Goal: Task Accomplishment & Management: Manage account settings

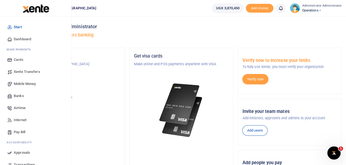
click at [21, 119] on span "Internet" at bounding box center [20, 120] width 13 height 5
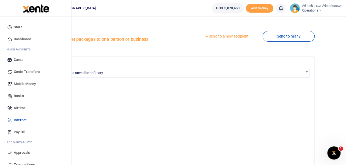
click at [21, 84] on span "Mobile Money" at bounding box center [25, 83] width 22 height 5
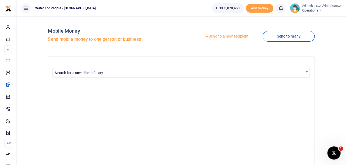
click at [238, 37] on link "Send to a new recipient" at bounding box center [227, 37] width 72 height 10
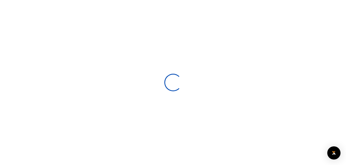
select select
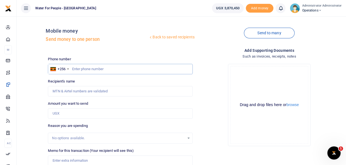
click at [74, 68] on input "text" at bounding box center [120, 69] width 144 height 10
type input "752662725"
click at [83, 113] on input "Amount you want to send" at bounding box center [120, 114] width 144 height 10
type input "200,000"
type input "[PERSON_NAME]"
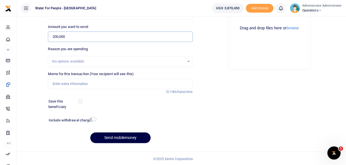
scroll to position [78, 0]
type input "200,000"
click at [91, 84] on input "Memo for this transaction (Your recipient will see this)" at bounding box center [120, 83] width 144 height 10
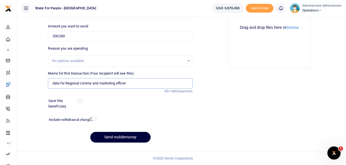
type input "data for Regional comms and marketing officer"
click at [117, 136] on button "Send mobilemoney" at bounding box center [120, 137] width 60 height 11
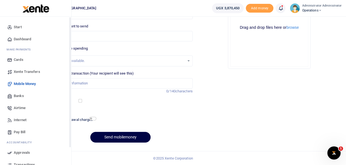
click at [14, 39] on span "Dashboard" at bounding box center [22, 39] width 17 height 5
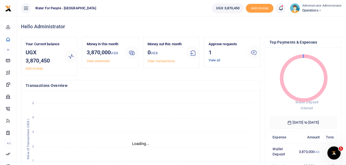
scroll to position [4, 4]
click at [214, 59] on link "View all" at bounding box center [214, 61] width 12 height 4
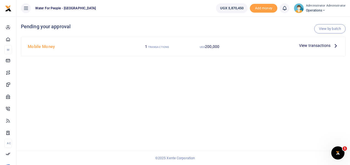
click at [333, 47] on icon at bounding box center [335, 46] width 6 height 6
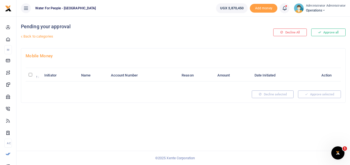
click at [31, 74] on input "\a \a : activate to sort column descending" at bounding box center [31, 75] width 4 height 4
checkbox input "true"
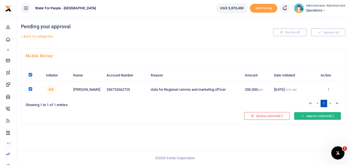
click at [305, 113] on button "Approve selected (1)" at bounding box center [317, 116] width 47 height 8
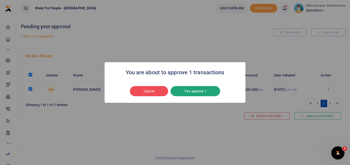
click at [212, 91] on button "Yes approve 1" at bounding box center [194, 91] width 49 height 10
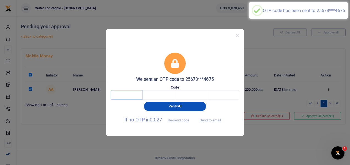
click at [131, 94] on input "text" at bounding box center [127, 94] width 32 height 9
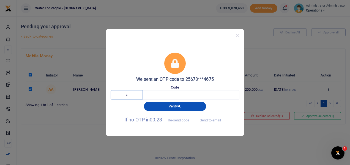
type input "1"
type input "0"
type input "5"
type input "4"
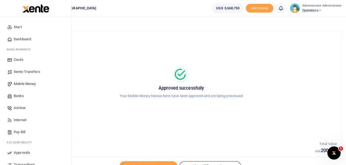
click at [18, 40] on span "Dashboard" at bounding box center [22, 39] width 17 height 5
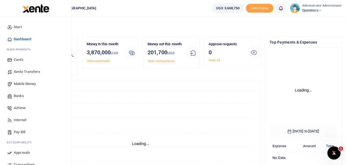
click at [21, 120] on span "Internet" at bounding box center [20, 120] width 13 height 5
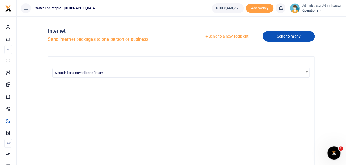
click at [278, 37] on link "Send to many" at bounding box center [288, 36] width 52 height 11
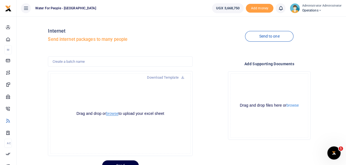
click at [112, 113] on button "browse" at bounding box center [112, 114] width 12 height 4
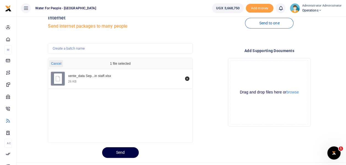
scroll to position [24, 0]
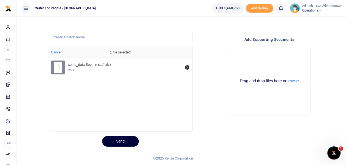
click at [128, 142] on button "Send" at bounding box center [120, 141] width 37 height 11
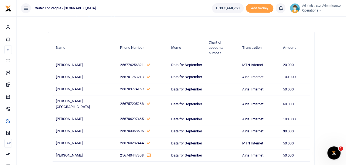
scroll to position [169, 0]
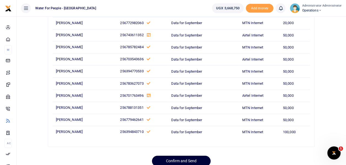
click at [199, 156] on button "Confirm and Send" at bounding box center [181, 161] width 59 height 11
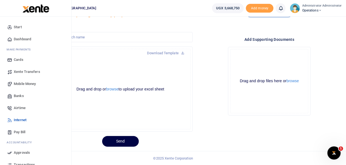
click at [17, 38] on span "Dashboard" at bounding box center [22, 39] width 17 height 5
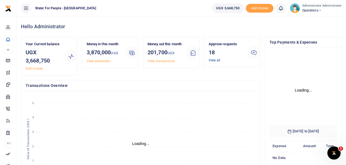
click at [213, 60] on link "View all" at bounding box center [214, 61] width 12 height 4
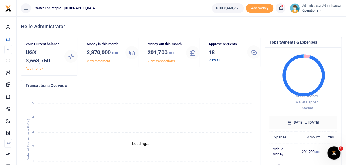
scroll to position [4, 4]
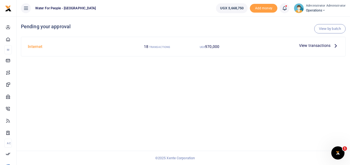
click at [320, 45] on span "View transactions" at bounding box center [314, 46] width 31 height 6
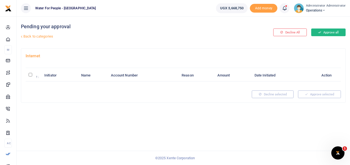
click at [330, 32] on button "Approve all" at bounding box center [328, 33] width 34 height 8
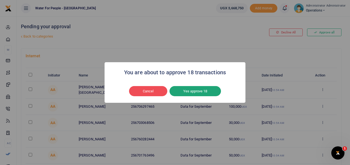
click at [201, 92] on button "Yes approve 18" at bounding box center [194, 91] width 51 height 10
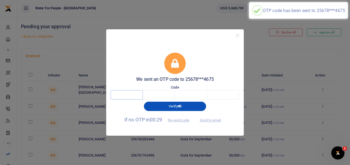
click at [139, 96] on input "text" at bounding box center [127, 94] width 32 height 9
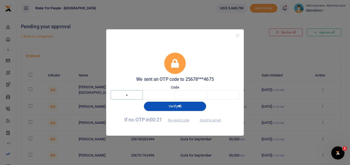
type input "9"
type input "6"
type input "9"
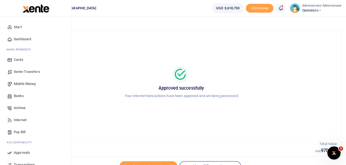
click at [22, 119] on span "Internet" at bounding box center [20, 120] width 13 height 5
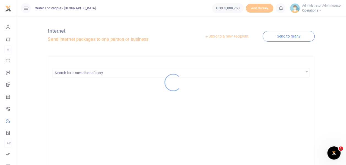
click at [203, 88] on div at bounding box center [173, 82] width 346 height 165
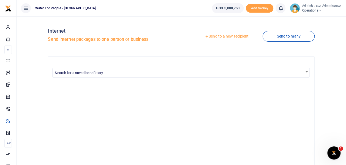
click at [289, 37] on link "Send to many" at bounding box center [288, 36] width 52 height 11
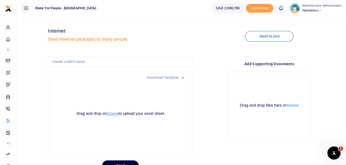
click at [112, 114] on button "browse" at bounding box center [112, 114] width 12 height 4
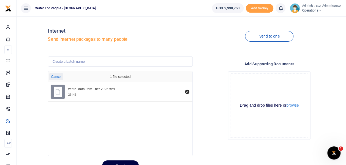
scroll to position [24, 0]
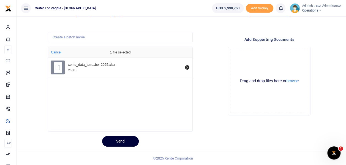
click at [120, 140] on button "Send" at bounding box center [120, 141] width 37 height 11
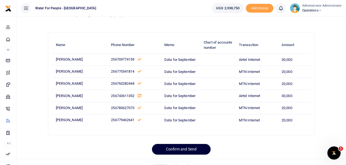
click at [175, 147] on button "Confirm and Send" at bounding box center [181, 149] width 59 height 11
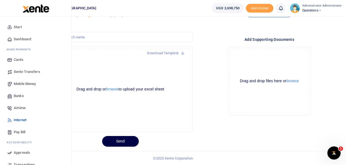
click at [15, 39] on span "Dashboard" at bounding box center [22, 39] width 17 height 5
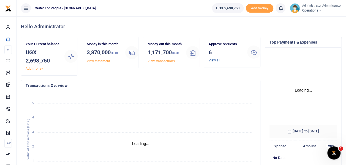
click at [216, 60] on link "View all" at bounding box center [214, 61] width 12 height 4
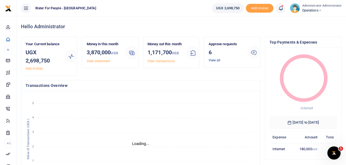
scroll to position [4, 4]
click at [216, 60] on link "View all" at bounding box center [214, 61] width 12 height 4
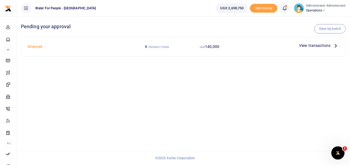
click at [329, 48] on span "View transactions" at bounding box center [314, 46] width 31 height 6
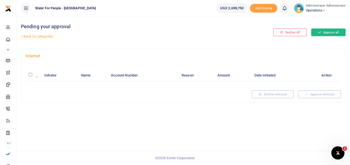
click at [325, 32] on button "Approve all" at bounding box center [328, 33] width 34 height 8
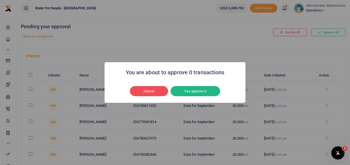
click at [263, 49] on div "You are about to approve 0 transactions × Cancel No Yes approve 0" at bounding box center [175, 82] width 350 height 165
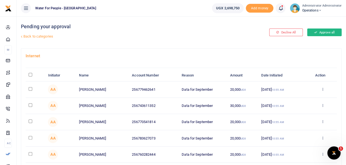
click at [317, 33] on button "Approve all" at bounding box center [324, 33] width 34 height 8
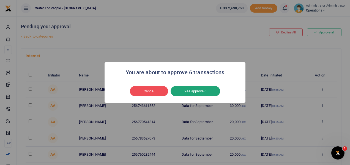
click at [202, 92] on button "Yes approve 6" at bounding box center [194, 91] width 49 height 10
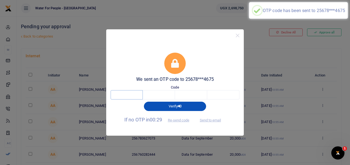
click at [133, 93] on input "text" at bounding box center [127, 94] width 32 height 9
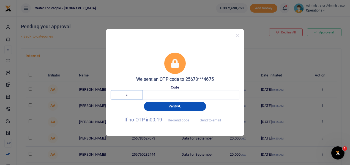
type input "3"
type input "0"
type input "5"
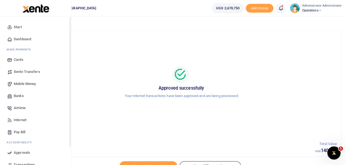
click at [21, 39] on span "Dashboard" at bounding box center [22, 39] width 17 height 5
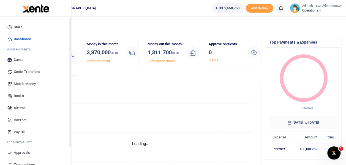
scroll to position [4, 4]
click at [24, 109] on span "Airtime" at bounding box center [20, 108] width 12 height 5
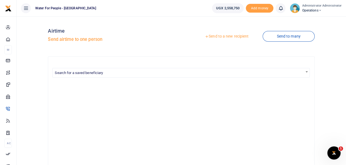
click at [277, 36] on link "Send to many" at bounding box center [288, 36] width 52 height 11
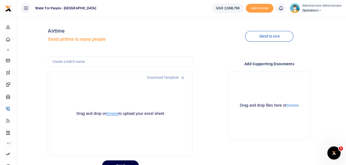
click at [113, 114] on button "browse" at bounding box center [112, 114] width 12 height 4
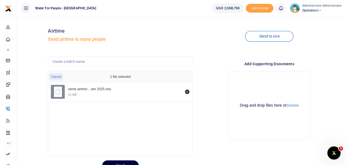
scroll to position [24, 0]
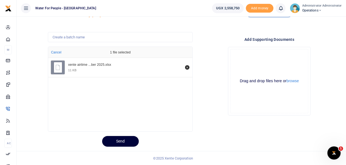
click at [117, 143] on button "Send" at bounding box center [120, 141] width 37 height 11
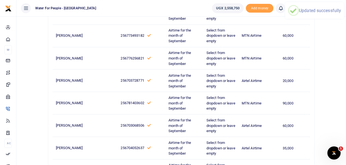
scroll to position [604, 0]
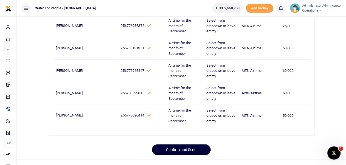
click at [195, 148] on button "Confirm and Send" at bounding box center [181, 150] width 59 height 11
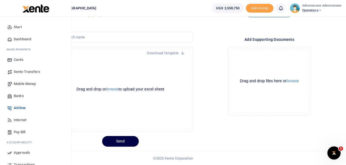
click at [15, 37] on span "Dashboard" at bounding box center [22, 39] width 17 height 5
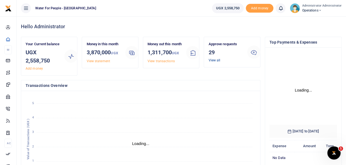
click at [219, 60] on link "View all" at bounding box center [214, 61] width 12 height 4
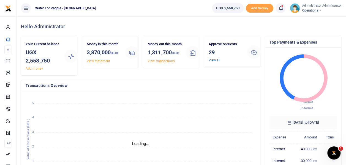
scroll to position [4, 4]
click at [219, 60] on link "View all" at bounding box center [214, 61] width 12 height 4
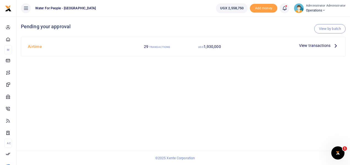
click at [323, 45] on span "View transactions" at bounding box center [314, 46] width 31 height 6
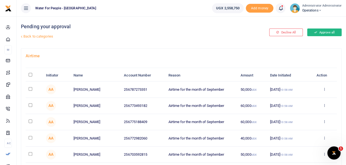
click at [326, 31] on button "Approve all" at bounding box center [324, 33] width 34 height 8
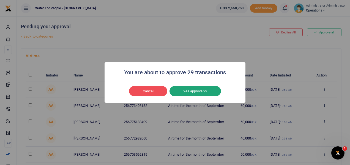
click at [206, 89] on button "Yes approve 29" at bounding box center [194, 91] width 51 height 10
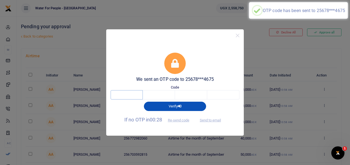
click at [125, 97] on input "text" at bounding box center [127, 94] width 32 height 9
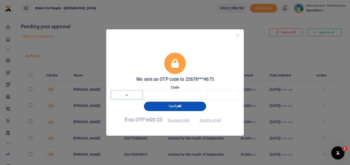
type input "5"
type input "6"
type input "3"
type input "9"
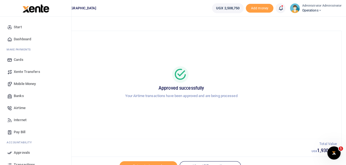
click at [23, 39] on span "Dashboard" at bounding box center [22, 39] width 17 height 5
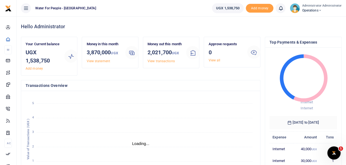
scroll to position [4, 4]
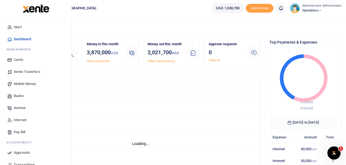
click at [20, 38] on span "Dashboard" at bounding box center [22, 39] width 17 height 5
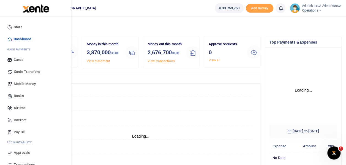
click at [14, 38] on span "Dashboard" at bounding box center [22, 39] width 17 height 5
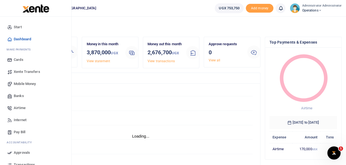
scroll to position [4, 4]
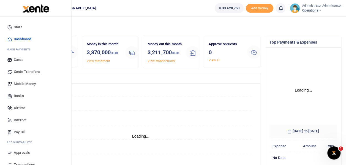
click at [16, 39] on span "Dashboard" at bounding box center [22, 39] width 17 height 5
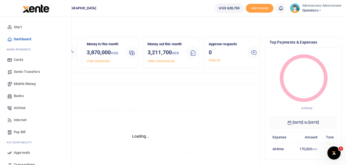
scroll to position [4, 4]
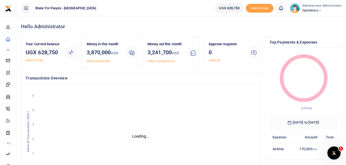
scroll to position [4, 4]
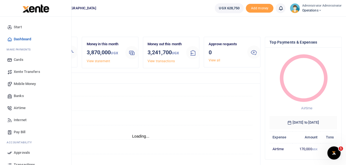
click at [24, 40] on span "Dashboard" at bounding box center [22, 39] width 17 height 5
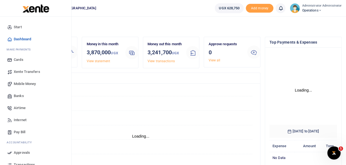
click at [21, 38] on span "Dashboard" at bounding box center [22, 39] width 17 height 5
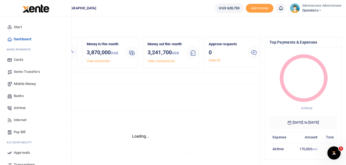
scroll to position [4, 4]
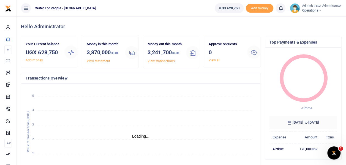
scroll to position [4, 4]
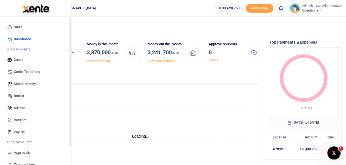
click at [21, 38] on span "Dashboard" at bounding box center [22, 39] width 17 height 5
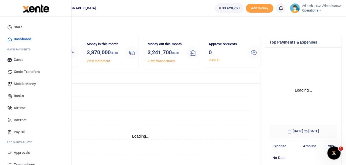
click at [17, 40] on span "Dashboard" at bounding box center [22, 39] width 17 height 5
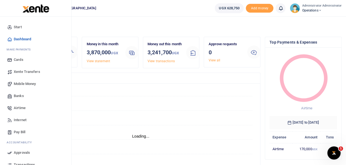
scroll to position [4, 4]
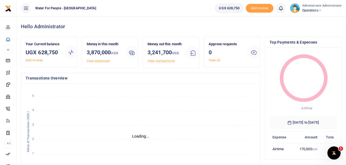
scroll to position [4, 4]
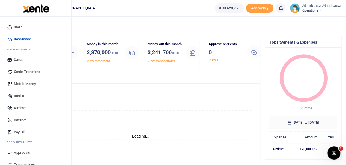
click at [20, 37] on span "Dashboard" at bounding box center [22, 39] width 17 height 5
click at [22, 39] on span "Dashboard" at bounding box center [22, 39] width 17 height 5
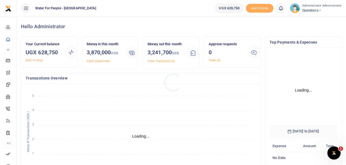
click at [158, 66] on div at bounding box center [173, 82] width 346 height 165
click at [158, 63] on link "View transactions" at bounding box center [160, 61] width 27 height 4
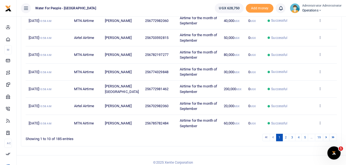
scroll to position [145, 0]
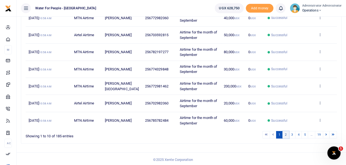
click at [286, 134] on link "2" at bounding box center [285, 134] width 7 height 7
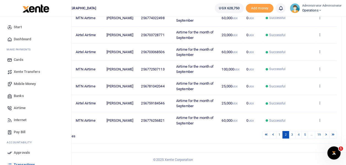
click at [24, 108] on span "Airtime" at bounding box center [20, 108] width 12 height 5
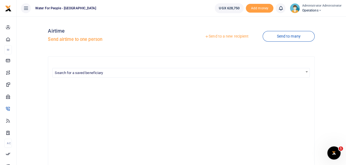
click at [236, 36] on link "Send to a new recipient" at bounding box center [227, 37] width 72 height 10
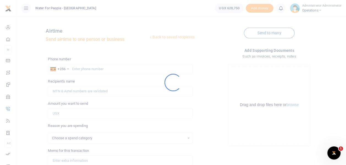
select select
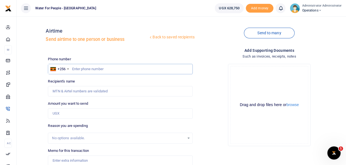
click at [73, 69] on input "text" at bounding box center [120, 69] width 144 height 10
type input "787274675"
type input "Priscilla Naluwaga"
type input "772471901"
type input "Francisco Odwogo"
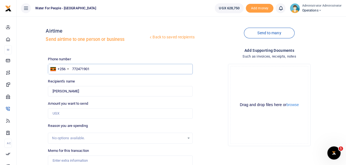
type input "772471901"
click at [83, 116] on input "Amount you want to send" at bounding box center [120, 114] width 144 height 10
click at [80, 117] on input "Amount you want to send" at bounding box center [120, 114] width 144 height 10
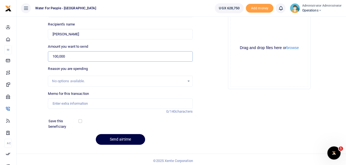
scroll to position [59, 0]
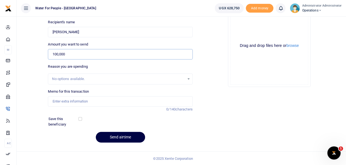
type input "100,000"
click at [103, 104] on input "Memo for this transaction" at bounding box center [120, 101] width 144 height 10
type input "Airtime for September 2025"
click at [125, 135] on button "Send airtime" at bounding box center [120, 137] width 49 height 11
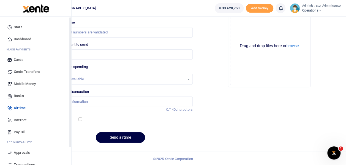
click at [16, 38] on span "Dashboard" at bounding box center [22, 39] width 17 height 5
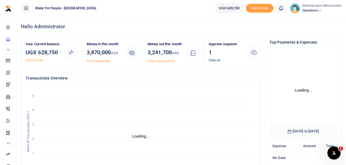
click at [216, 60] on link "View all" at bounding box center [214, 61] width 12 height 4
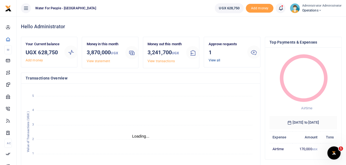
scroll to position [4, 4]
click at [216, 60] on link "View all" at bounding box center [214, 61] width 12 height 4
click at [213, 60] on link "View all" at bounding box center [214, 61] width 12 height 4
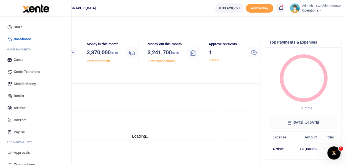
click at [18, 40] on span "Dashboard" at bounding box center [22, 39] width 17 height 5
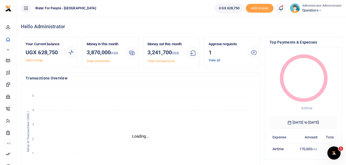
click at [217, 59] on link "View all" at bounding box center [214, 61] width 12 height 4
click at [216, 59] on link "View all" at bounding box center [214, 61] width 12 height 4
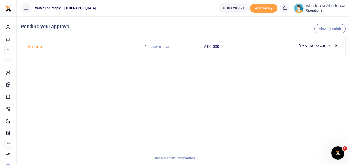
click at [333, 46] on icon at bounding box center [335, 46] width 6 height 6
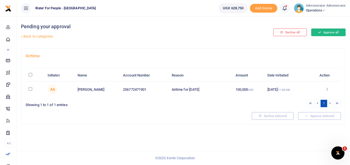
click at [328, 33] on button "Approve all" at bounding box center [328, 33] width 34 height 8
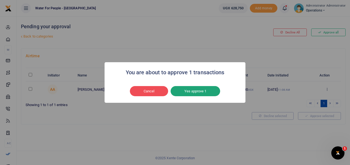
click at [206, 87] on button "Yes approve 1" at bounding box center [194, 91] width 49 height 10
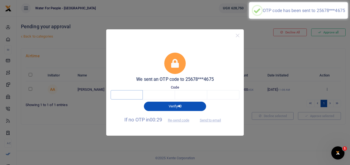
click at [117, 96] on input "text" at bounding box center [127, 94] width 32 height 9
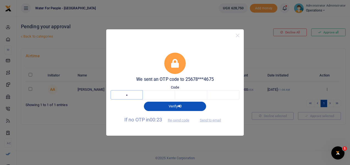
type input "3"
type input "1"
type input "8"
type input "5"
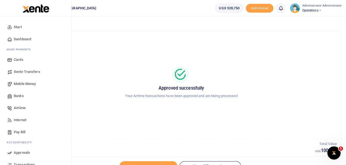
click at [25, 84] on span "Mobile Money" at bounding box center [25, 83] width 22 height 5
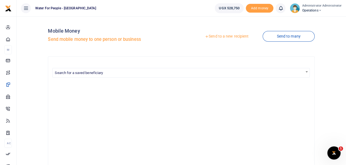
click at [235, 38] on link "Send to a new recipient" at bounding box center [227, 37] width 72 height 10
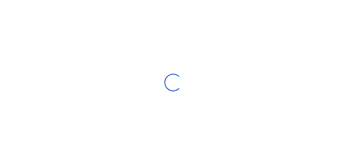
select select "Loading bundles"
select select
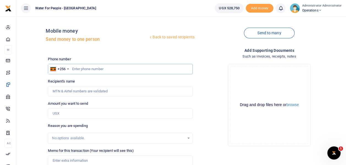
click at [87, 70] on input "text" at bounding box center [120, 69] width 144 height 10
type input "752662725"
click at [68, 112] on input "Amount you want to send" at bounding box center [120, 114] width 144 height 10
type input "200"
type input "Janet Olumbe"
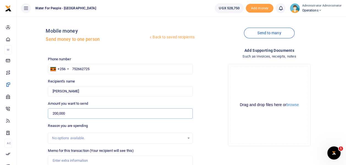
scroll to position [78, 0]
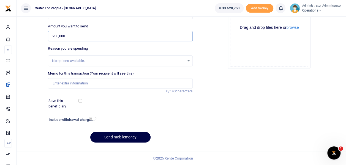
type input "200,000"
click at [67, 83] on input "Memo for this transaction (Your recipient will see this)" at bounding box center [120, 83] width 144 height 10
type input "data for Business development manager"
click at [107, 134] on button "Send mobilemoney" at bounding box center [120, 137] width 60 height 11
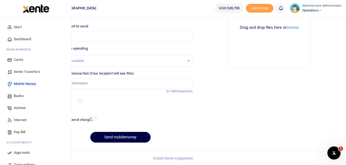
click at [24, 85] on span "Mobile Money" at bounding box center [25, 83] width 22 height 5
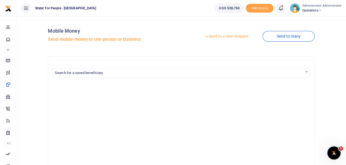
click at [238, 36] on link "Send to a new recipient" at bounding box center [227, 37] width 72 height 10
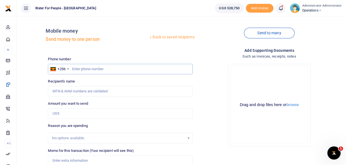
click at [80, 69] on input "text" at bounding box center [120, 69] width 144 height 10
type input "0"
type input "752471901"
type input "Odwogo Francisco"
type input "752471901"
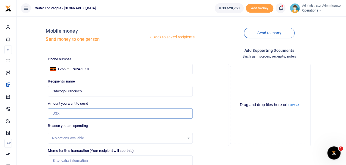
click at [73, 115] on input "Amount you want to send" at bounding box center [120, 114] width 144 height 10
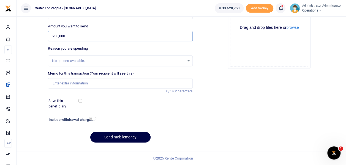
type input "200,000"
click at [74, 87] on input "Memo for this transaction (Your recipient will see this)" at bounding box center [120, 83] width 144 height 10
type input "data for Business development manager"
click at [120, 138] on button "Send mobilemoney" at bounding box center [120, 137] width 60 height 11
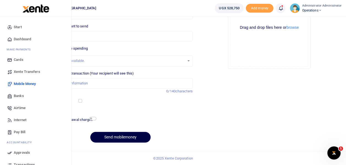
click at [18, 39] on span "Dashboard" at bounding box center [22, 39] width 17 height 5
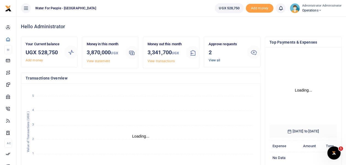
click at [214, 60] on link "View all" at bounding box center [214, 61] width 12 height 4
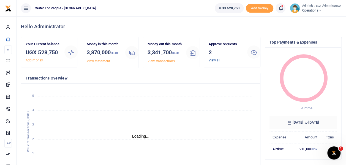
scroll to position [4, 4]
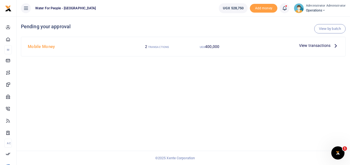
click at [335, 45] on icon at bounding box center [335, 46] width 6 height 6
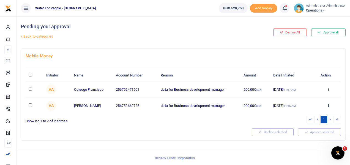
click at [328, 104] on icon at bounding box center [328, 106] width 4 height 4
click at [310, 123] on link "Decline" at bounding box center [307, 127] width 43 height 8
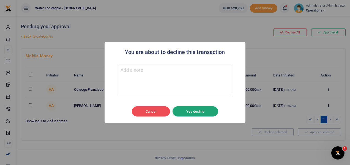
click at [179, 111] on button "Yes decline" at bounding box center [195, 112] width 46 height 10
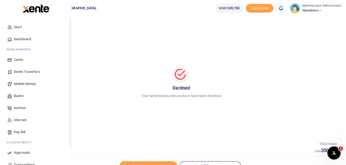
click at [18, 39] on span "Dashboard" at bounding box center [22, 39] width 17 height 5
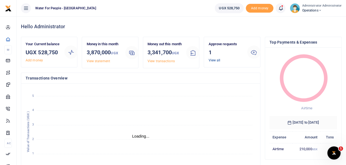
scroll to position [4, 4]
click at [213, 59] on link "View all" at bounding box center [214, 61] width 12 height 4
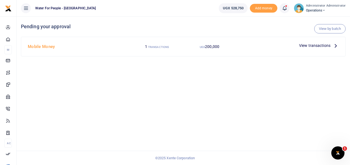
click at [334, 46] on icon at bounding box center [335, 46] width 6 height 6
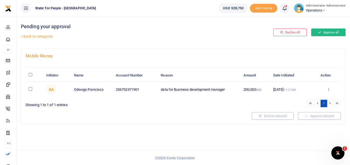
click at [324, 30] on button "Approve all" at bounding box center [328, 33] width 34 height 8
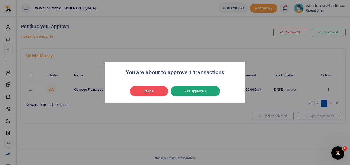
click at [197, 95] on button "Yes approve 1" at bounding box center [194, 91] width 49 height 10
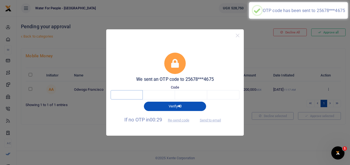
click at [125, 94] on input "text" at bounding box center [127, 94] width 32 height 9
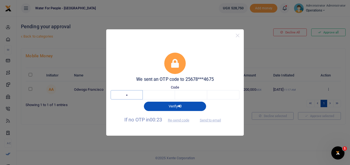
type input "2"
type input "5"
type input "8"
type input "3"
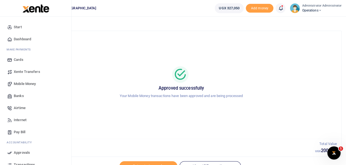
click at [23, 38] on span "Dashboard" at bounding box center [22, 39] width 17 height 5
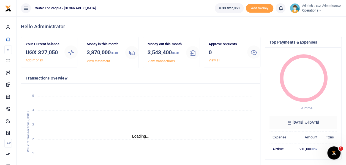
scroll to position [4, 4]
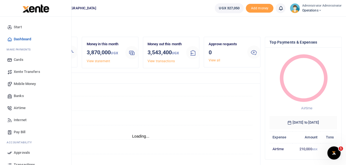
click at [21, 39] on span "Dashboard" at bounding box center [22, 39] width 17 height 5
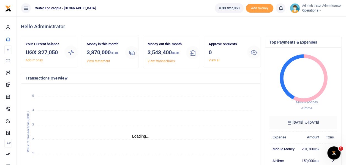
scroll to position [4, 4]
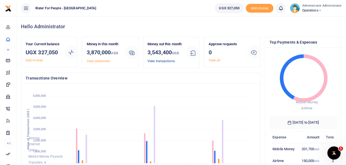
click at [160, 63] on link "View transactions" at bounding box center [160, 61] width 27 height 4
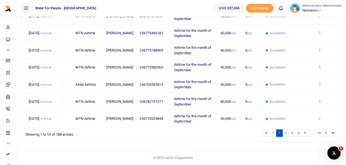
scroll to position [145, 0]
click at [287, 133] on link "2" at bounding box center [285, 133] width 7 height 7
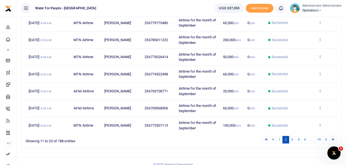
scroll to position [140, 0]
click at [318, 138] on link "19" at bounding box center [318, 139] width 8 height 7
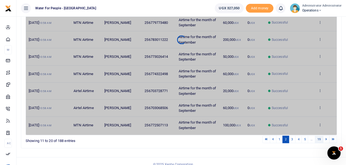
scroll to position [111, 0]
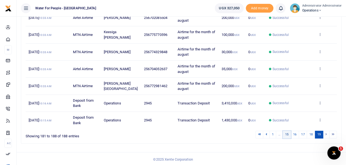
click at [285, 132] on link "15" at bounding box center [286, 134] width 8 height 7
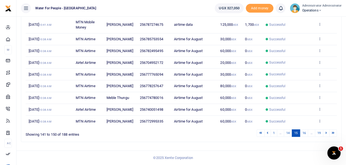
scroll to position [107, 0]
click at [263, 135] on link at bounding box center [260, 133] width 8 height 7
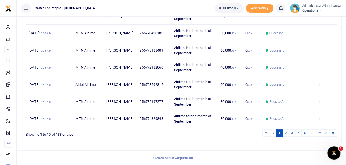
scroll to position [145, 0]
click at [311, 135] on li "…" at bounding box center [311, 133] width 7 height 7
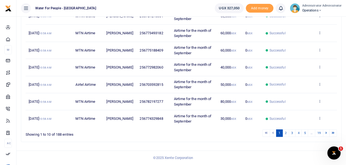
click at [311, 135] on li "…" at bounding box center [311, 133] width 7 height 7
click at [311, 134] on li "…" at bounding box center [311, 133] width 7 height 7
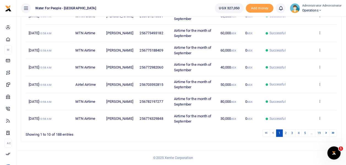
scroll to position [0, 0]
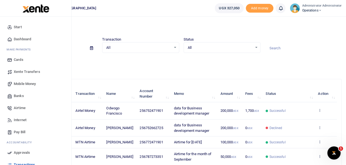
click at [30, 83] on span "Mobile Money" at bounding box center [25, 83] width 22 height 5
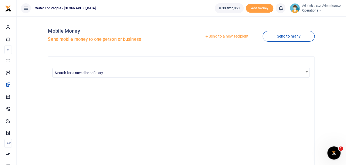
click at [239, 35] on link "Send to a new recipient" at bounding box center [227, 37] width 72 height 10
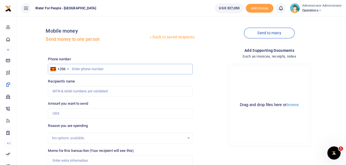
click at [74, 70] on input "text" at bounding box center [120, 69] width 144 height 10
type input "787274675"
type input "[PERSON_NAME]"
type input "787274675"
click at [98, 115] on input "Amount you want to send" at bounding box center [120, 114] width 144 height 10
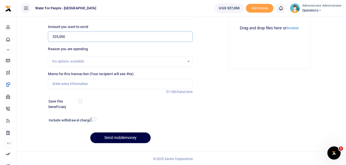
scroll to position [78, 0]
type input "325,000"
click at [101, 84] on input "Memo for this transaction (Your recipient will see this)" at bounding box center [120, 83] width 144 height 10
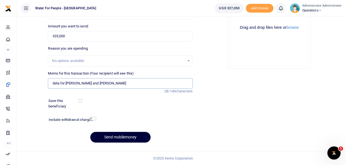
type input "data for [PERSON_NAME] and [PERSON_NAME]"
click at [127, 136] on button "Send mobilemoney" at bounding box center [120, 137] width 60 height 11
click at [127, 138] on button "Send mobilemoney" at bounding box center [120, 137] width 60 height 11
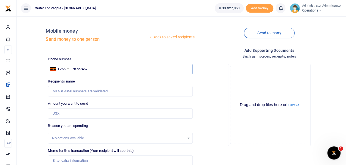
type input "787274675"
type input "[PERSON_NAME]"
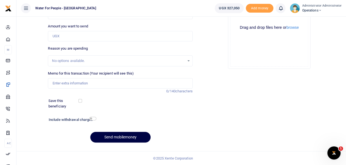
type input "787274675"
click at [74, 36] on input "Amount you want to send" at bounding box center [120, 36] width 144 height 10
type input "325,000"
type input "data for David and Priscilla"
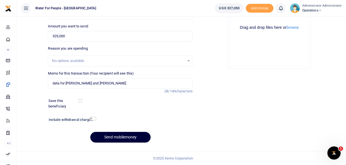
click at [125, 137] on button "Send mobilemoney" at bounding box center [120, 137] width 60 height 11
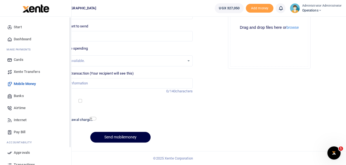
click at [21, 39] on span "Dashboard" at bounding box center [22, 39] width 17 height 5
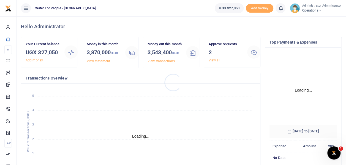
click at [214, 61] on div at bounding box center [173, 82] width 346 height 165
click at [214, 61] on link "View all" at bounding box center [214, 61] width 12 height 4
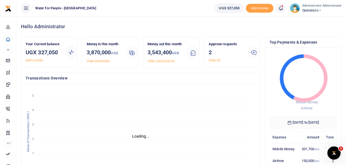
scroll to position [4, 4]
click at [212, 61] on link "View all" at bounding box center [214, 61] width 12 height 4
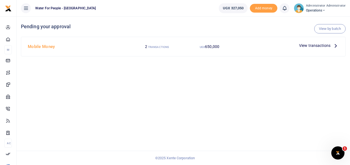
click at [334, 46] on icon at bounding box center [335, 46] width 6 height 6
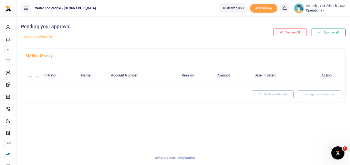
click at [327, 78] on th "Action" at bounding box center [325, 76] width 32 height 12
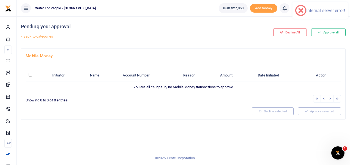
click at [34, 37] on link "Back to categories" at bounding box center [128, 36] width 216 height 9
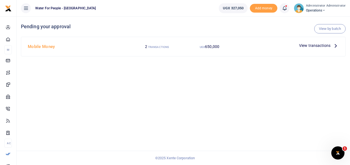
click at [334, 46] on icon at bounding box center [335, 46] width 6 height 6
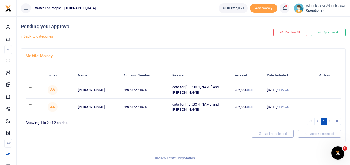
click at [326, 90] on icon at bounding box center [327, 90] width 4 height 4
click at [312, 113] on link "Decline" at bounding box center [306, 111] width 43 height 8
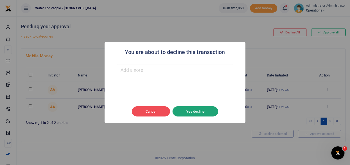
click at [199, 108] on button "Yes decline" at bounding box center [195, 112] width 46 height 10
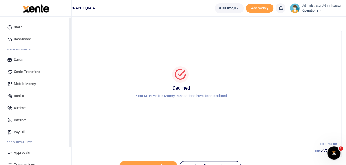
click at [11, 41] on icon at bounding box center [9, 39] width 5 height 5
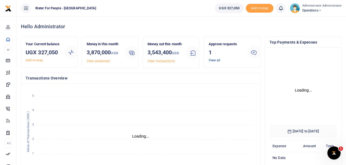
click at [212, 60] on link "View all" at bounding box center [214, 61] width 12 height 4
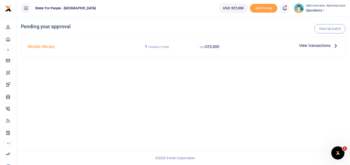
click at [335, 45] on icon at bounding box center [335, 46] width 6 height 6
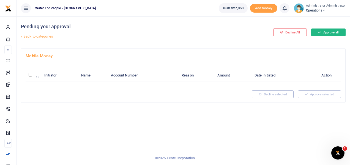
click at [325, 32] on button "Approve all" at bounding box center [328, 33] width 34 height 8
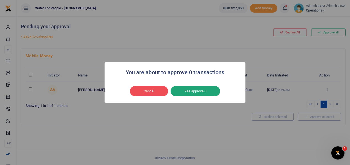
click at [191, 90] on button "Yes approve 0" at bounding box center [194, 91] width 49 height 10
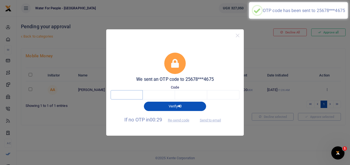
click at [131, 95] on input "text" at bounding box center [127, 94] width 32 height 9
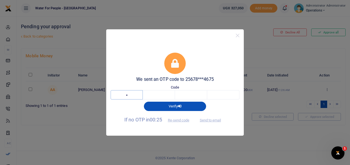
type input "8"
type input "0"
type input "4"
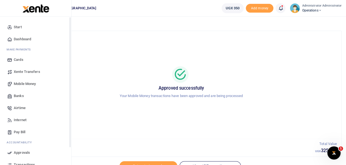
click at [14, 39] on span "Dashboard" at bounding box center [22, 39] width 17 height 5
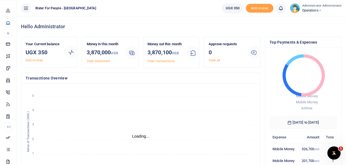
scroll to position [4, 4]
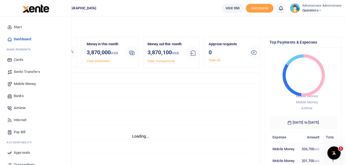
click at [7, 32] on link "Start" at bounding box center [35, 27] width 62 height 12
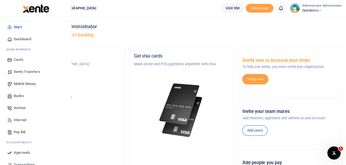
click at [30, 84] on span "Mobile Money" at bounding box center [25, 83] width 22 height 5
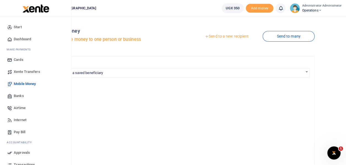
click at [23, 40] on span "Dashboard" at bounding box center [22, 39] width 17 height 5
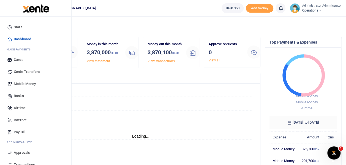
scroll to position [4, 4]
click at [21, 120] on span "Internet" at bounding box center [20, 120] width 13 height 5
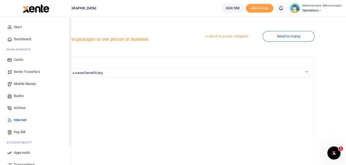
click at [10, 40] on icon at bounding box center [9, 39] width 5 height 5
click at [18, 38] on span "Dashboard" at bounding box center [22, 39] width 17 height 5
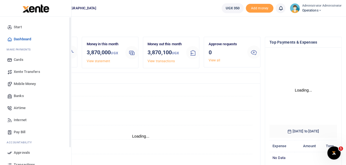
click at [17, 38] on span "Dashboard" at bounding box center [22, 39] width 17 height 5
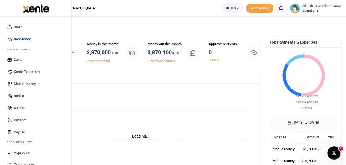
scroll to position [4, 4]
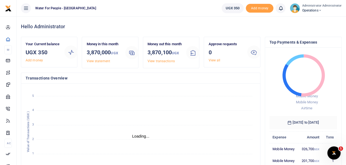
scroll to position [4, 4]
click at [159, 63] on link "View transactions" at bounding box center [160, 61] width 27 height 4
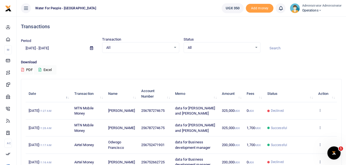
scroll to position [145, 0]
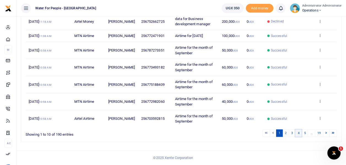
click at [297, 134] on link "4" at bounding box center [298, 133] width 7 height 7
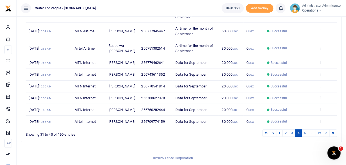
scroll to position [0, 0]
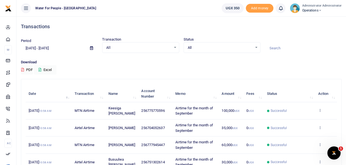
click at [312, 7] on small "Administrator Administrator" at bounding box center [322, 6] width 40 height 5
click at [310, 40] on link "Logout" at bounding box center [317, 40] width 43 height 8
